Goal: Information Seeking & Learning: Learn about a topic

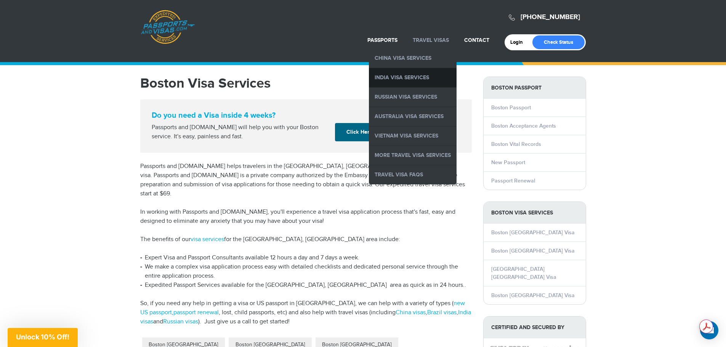
drag, startPoint x: 438, startPoint y: 37, endPoint x: 408, endPoint y: 73, distance: 46.5
click at [408, 49] on li "Travel Visas China Visa Services India Visa Services Russian Visa Services Aust…" at bounding box center [430, 40] width 51 height 17
click at [408, 78] on link "India Visa Services" at bounding box center [413, 77] width 88 height 19
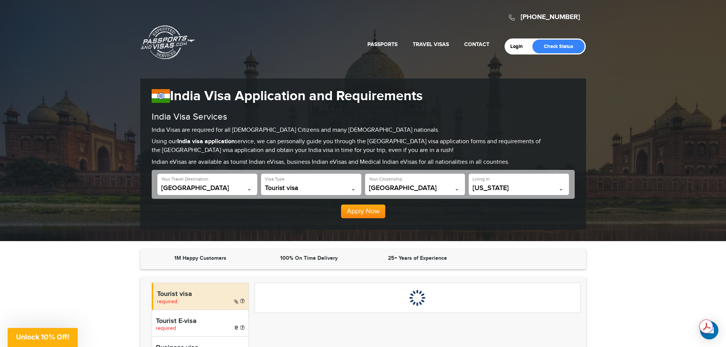
click at [61, 228] on div "720-902-3403 Passports & Visas.com Login Check Status Passports Passport Renewa…" at bounding box center [363, 120] width 726 height 241
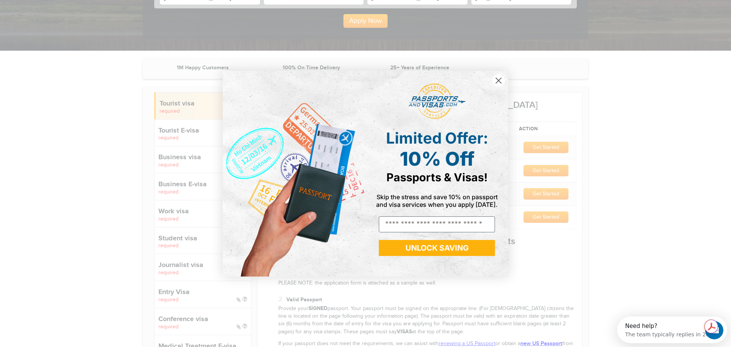
click at [503, 78] on circle "Close dialog" at bounding box center [499, 80] width 13 height 13
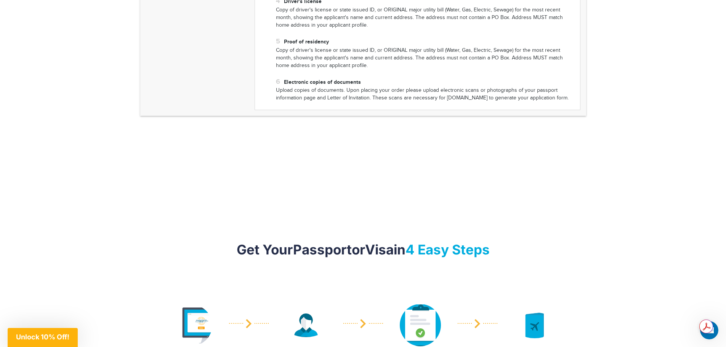
scroll to position [914, 0]
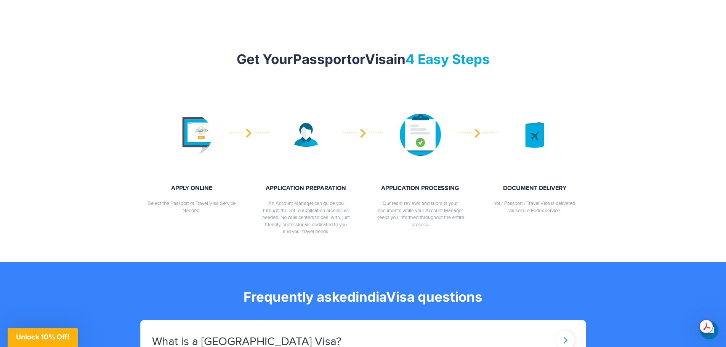
drag, startPoint x: 378, startPoint y: 253, endPoint x: 270, endPoint y: 264, distance: 108.3
click at [270, 262] on section "Get Your Passport or Visa in 4 Easy Steps APPLY ONLINE Select the Passport or T…" at bounding box center [363, 143] width 726 height 238
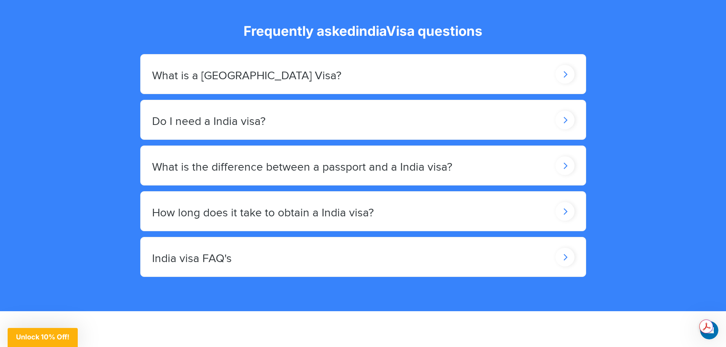
scroll to position [1181, 0]
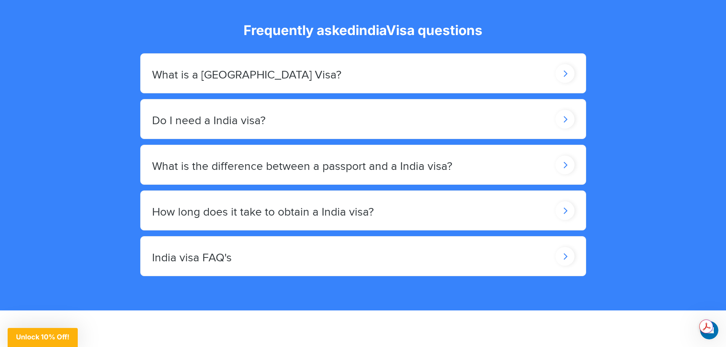
click at [191, 82] on h2 "India visa FAQ's" at bounding box center [246, 75] width 189 height 13
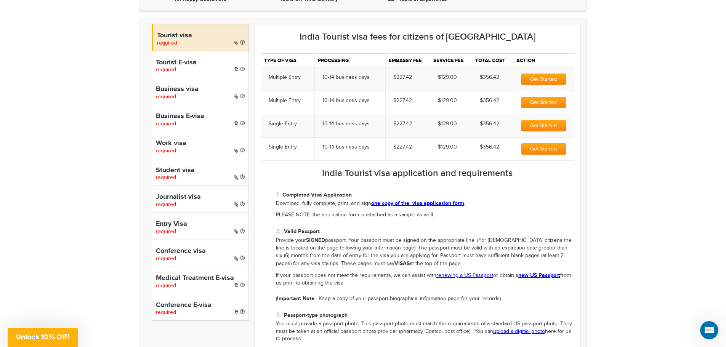
scroll to position [0, 0]
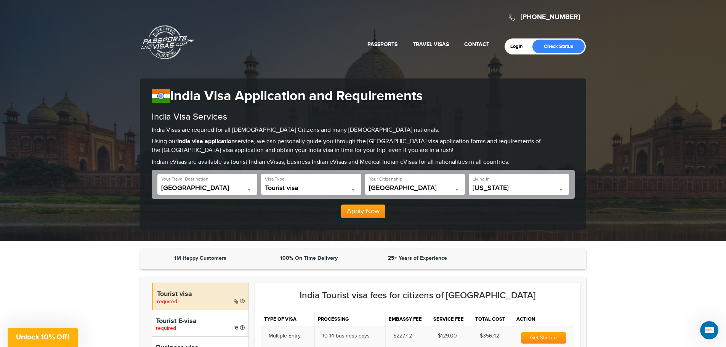
drag, startPoint x: 352, startPoint y: 279, endPoint x: 291, endPoint y: 99, distance: 190.5
